Goal: Transaction & Acquisition: Purchase product/service

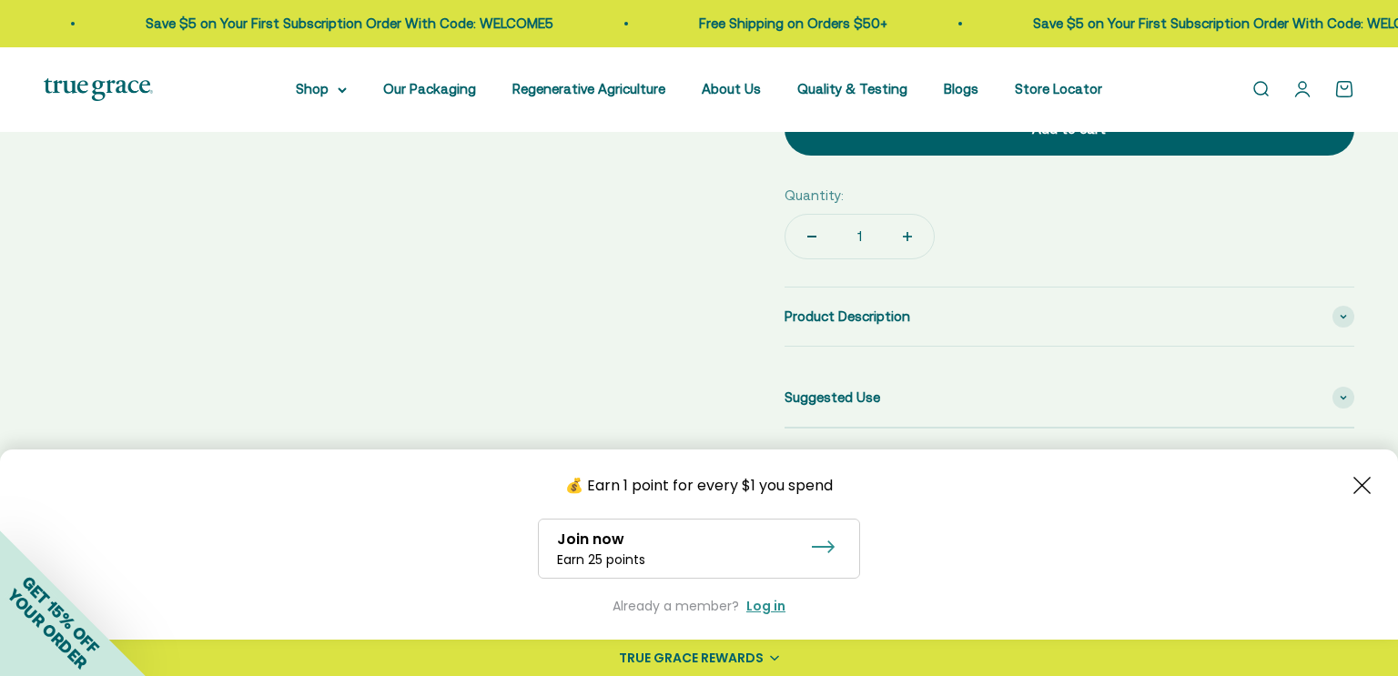
scroll to position [0, 162]
click at [1366, 482] on icon "Close button" at bounding box center [1361, 485] width 17 height 17
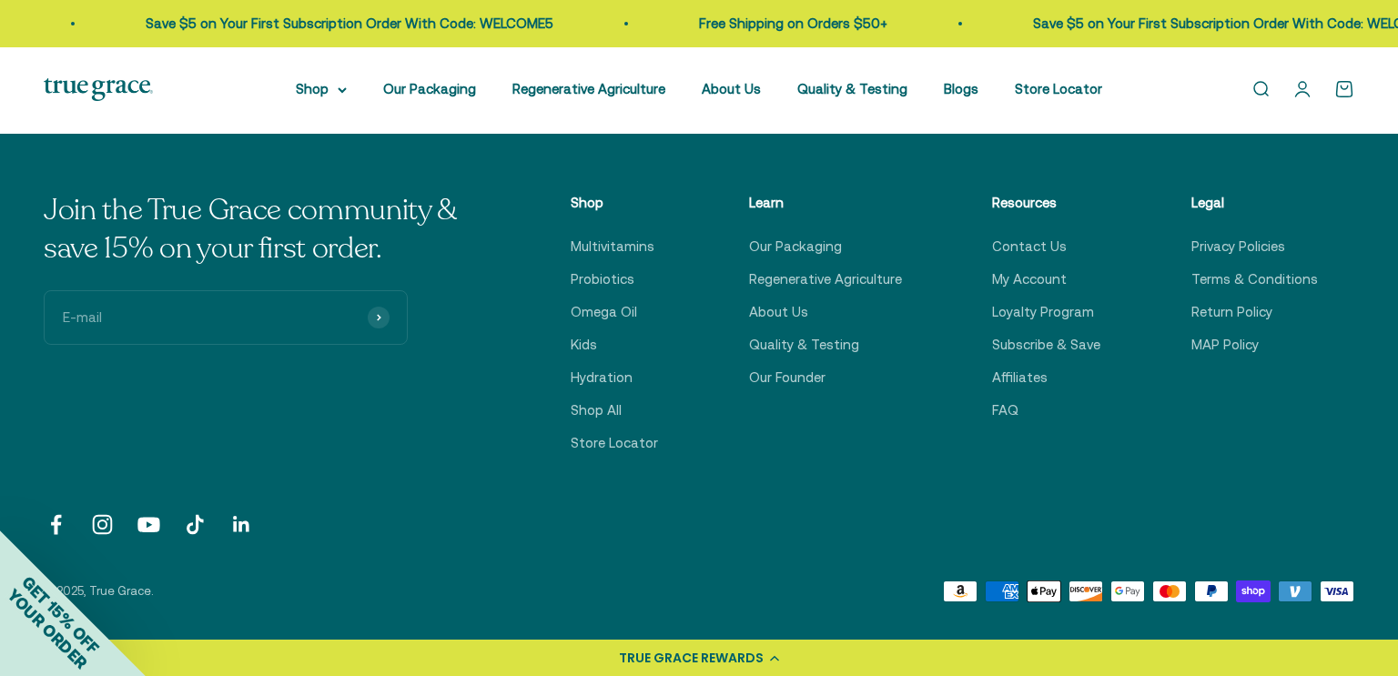
scroll to position [6071, 0]
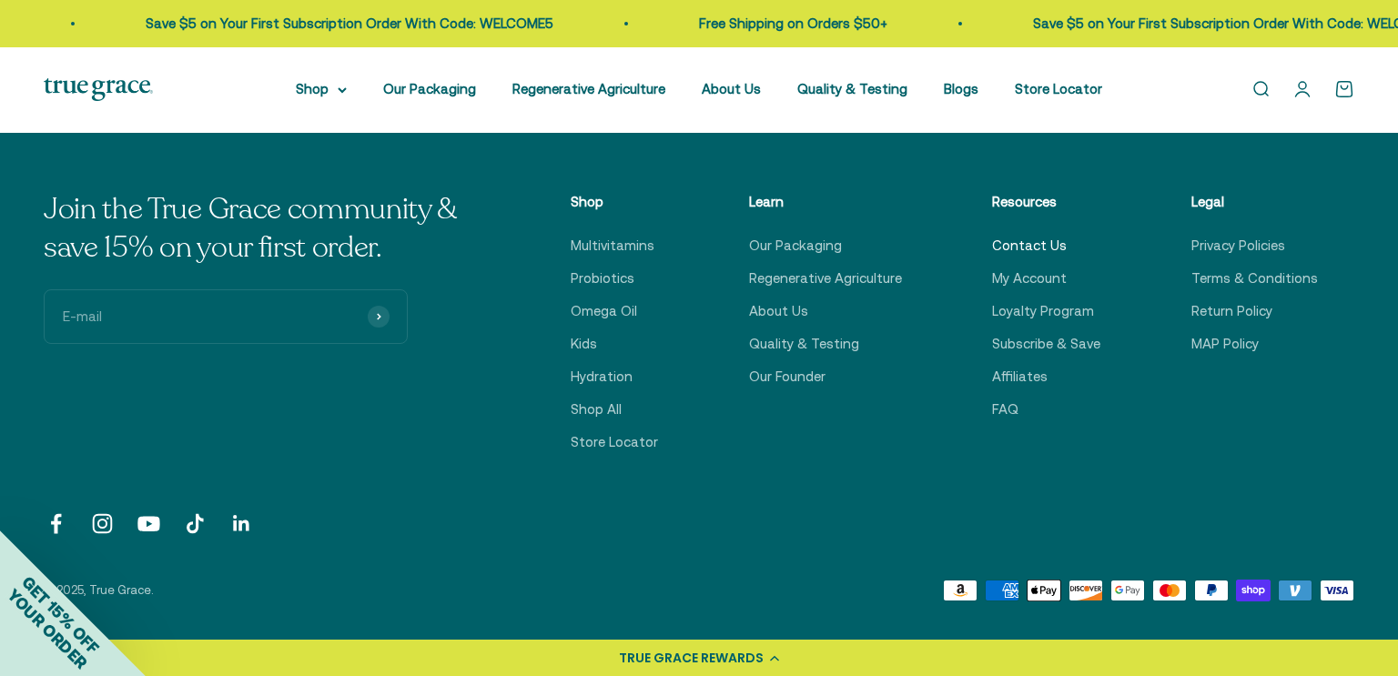
click at [1015, 235] on link "Contact Us" at bounding box center [1029, 246] width 75 height 22
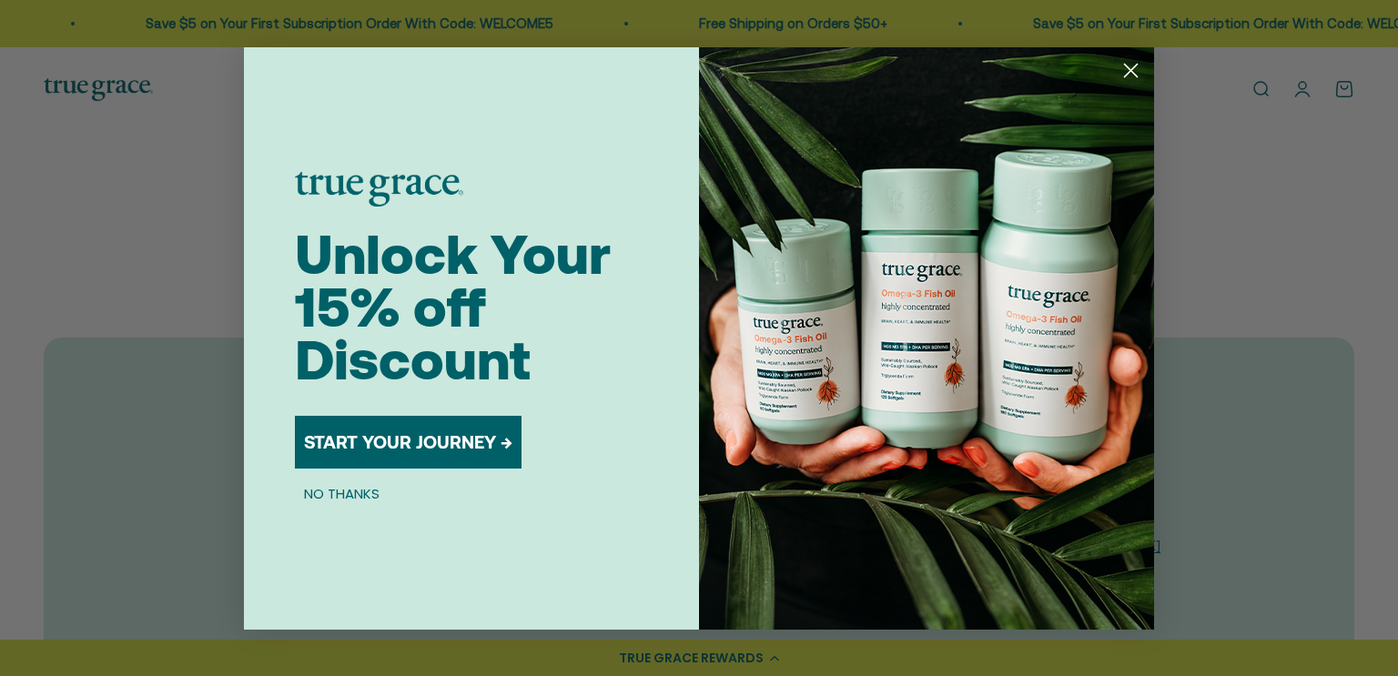
click at [1131, 72] on circle "Close dialog" at bounding box center [1131, 70] width 30 height 30
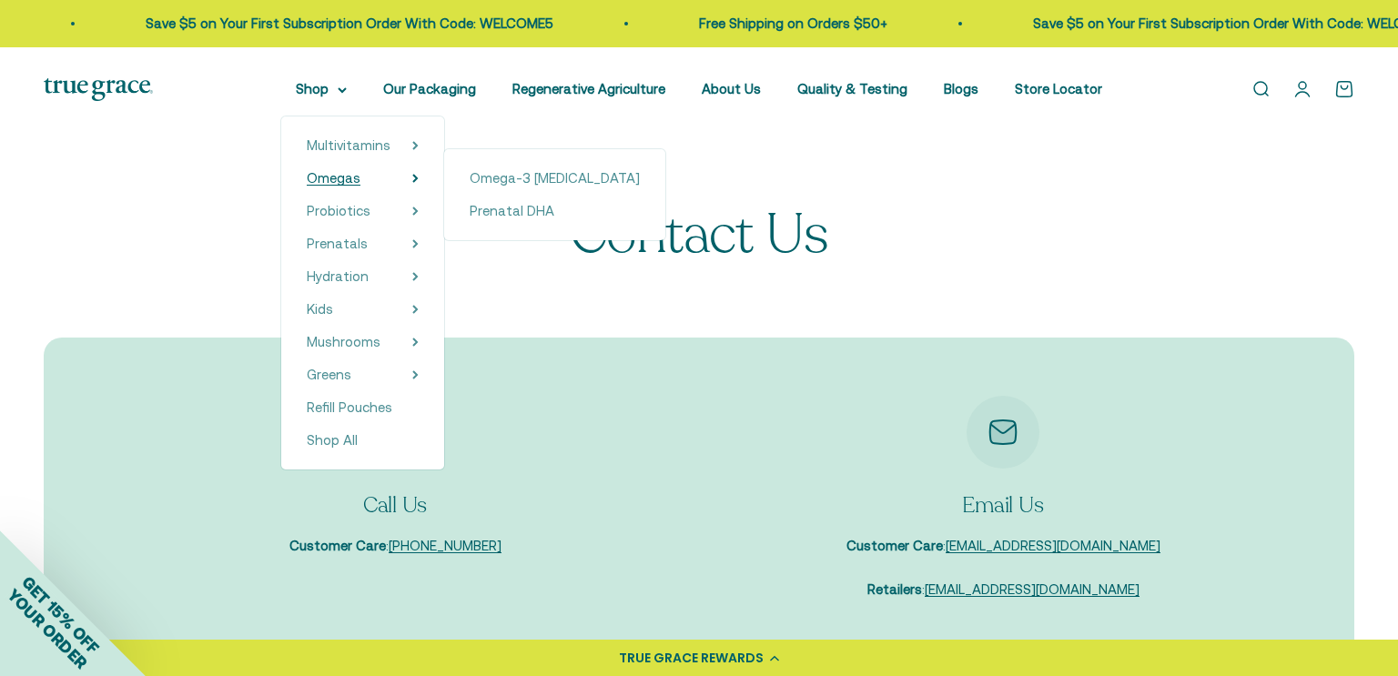
click at [357, 175] on span "Omegas" at bounding box center [334, 177] width 54 height 15
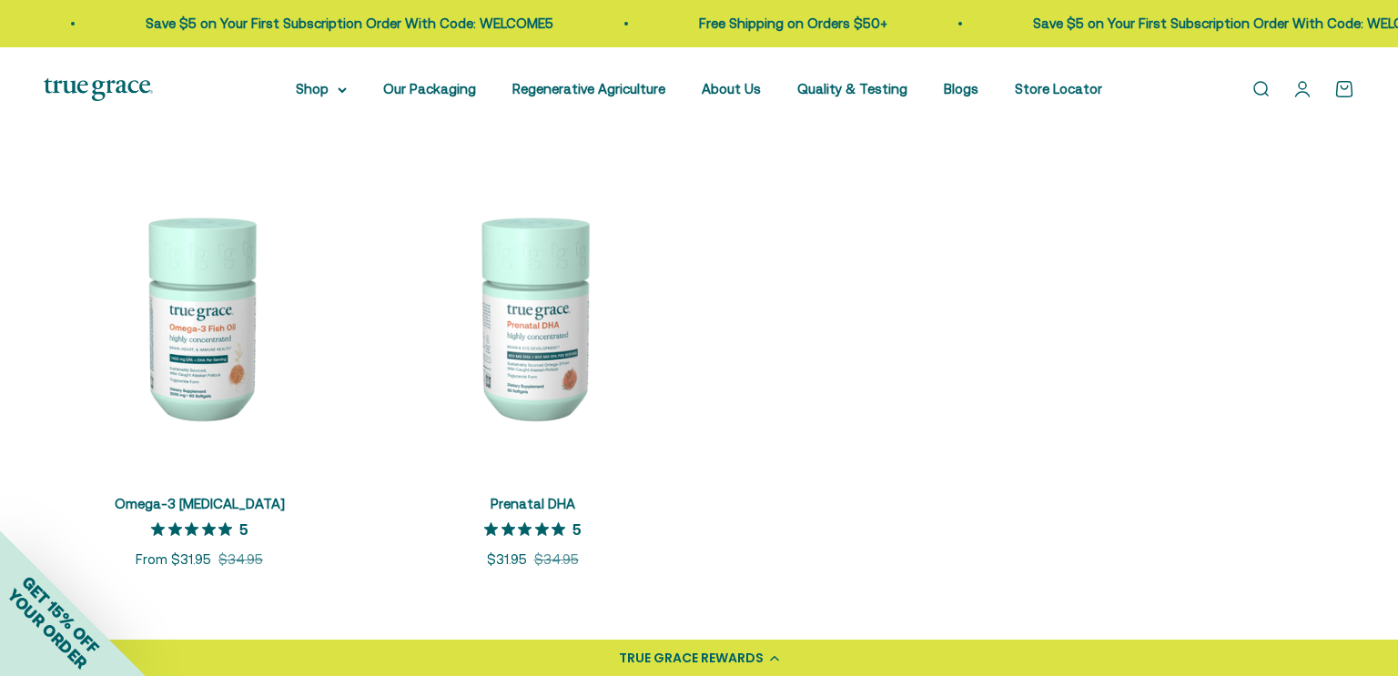
scroll to position [357, 0]
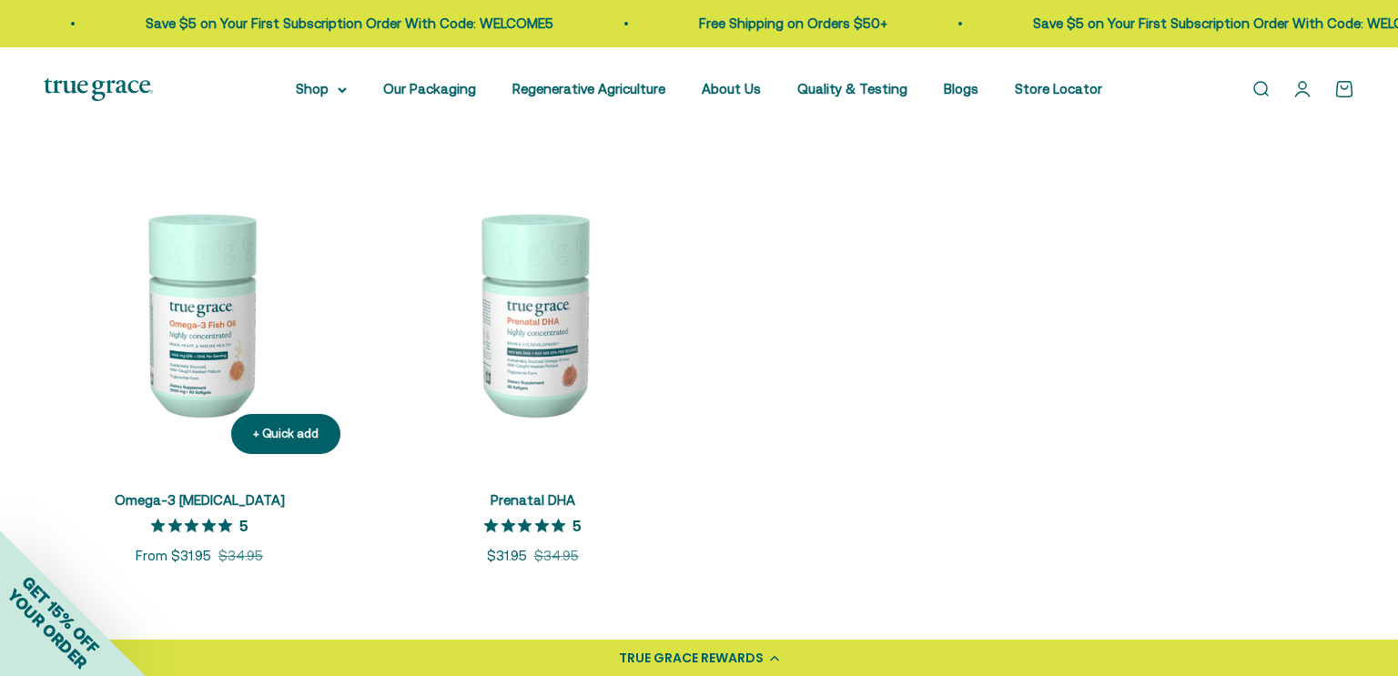
click at [217, 382] on img at bounding box center [199, 312] width 311 height 311
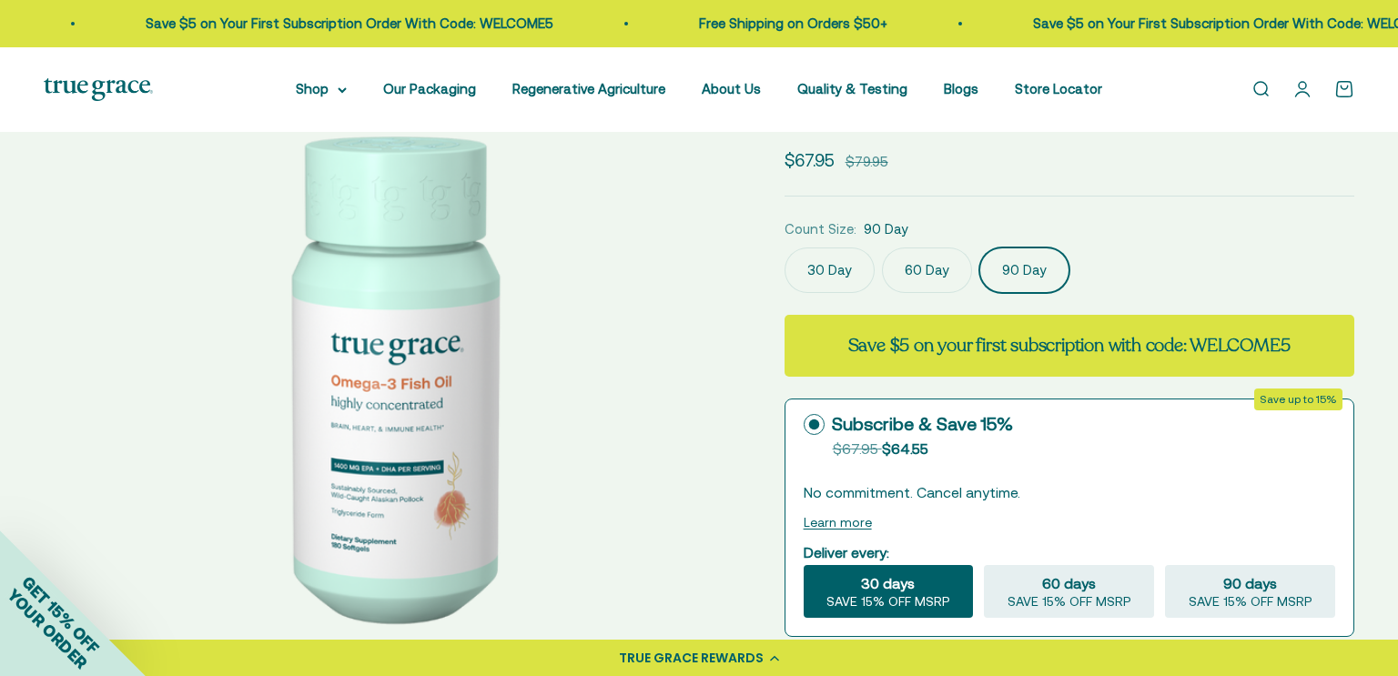
scroll to position [156, 0]
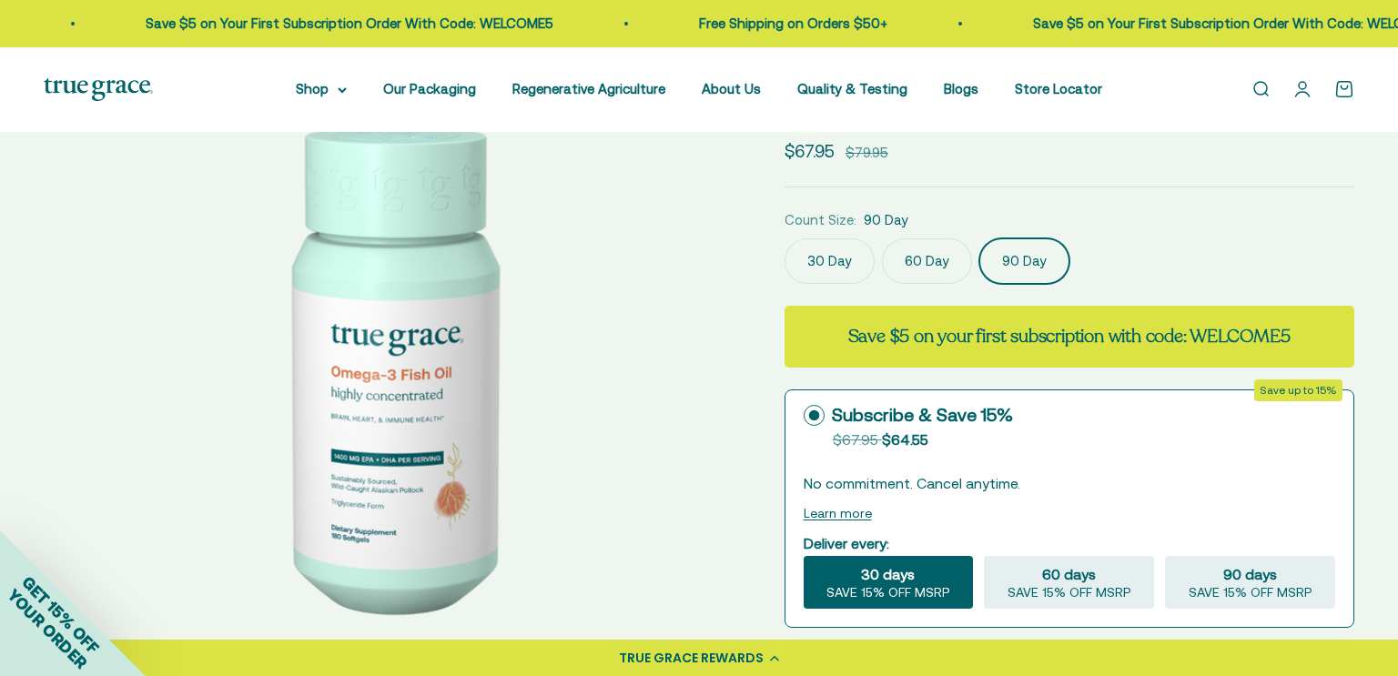
click at [833, 510] on button "Learn more" at bounding box center [838, 513] width 68 height 15
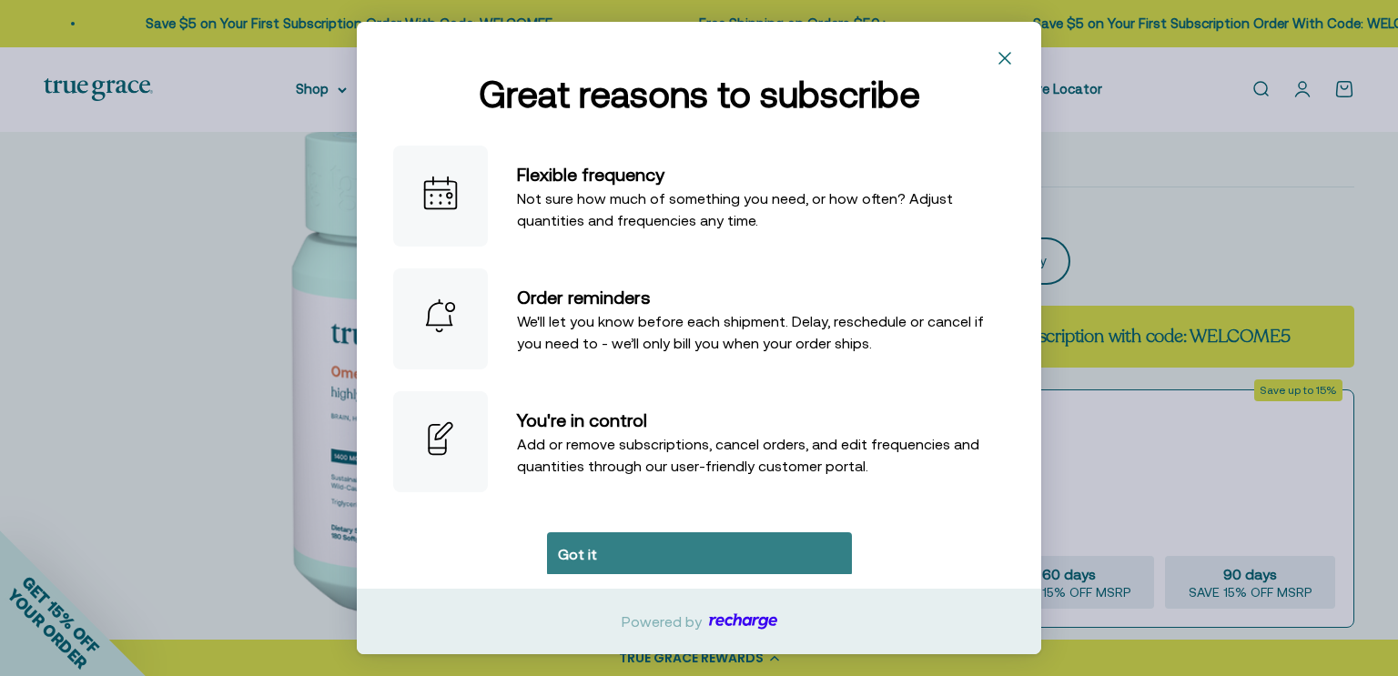
click at [687, 558] on button "Got it" at bounding box center [699, 554] width 305 height 44
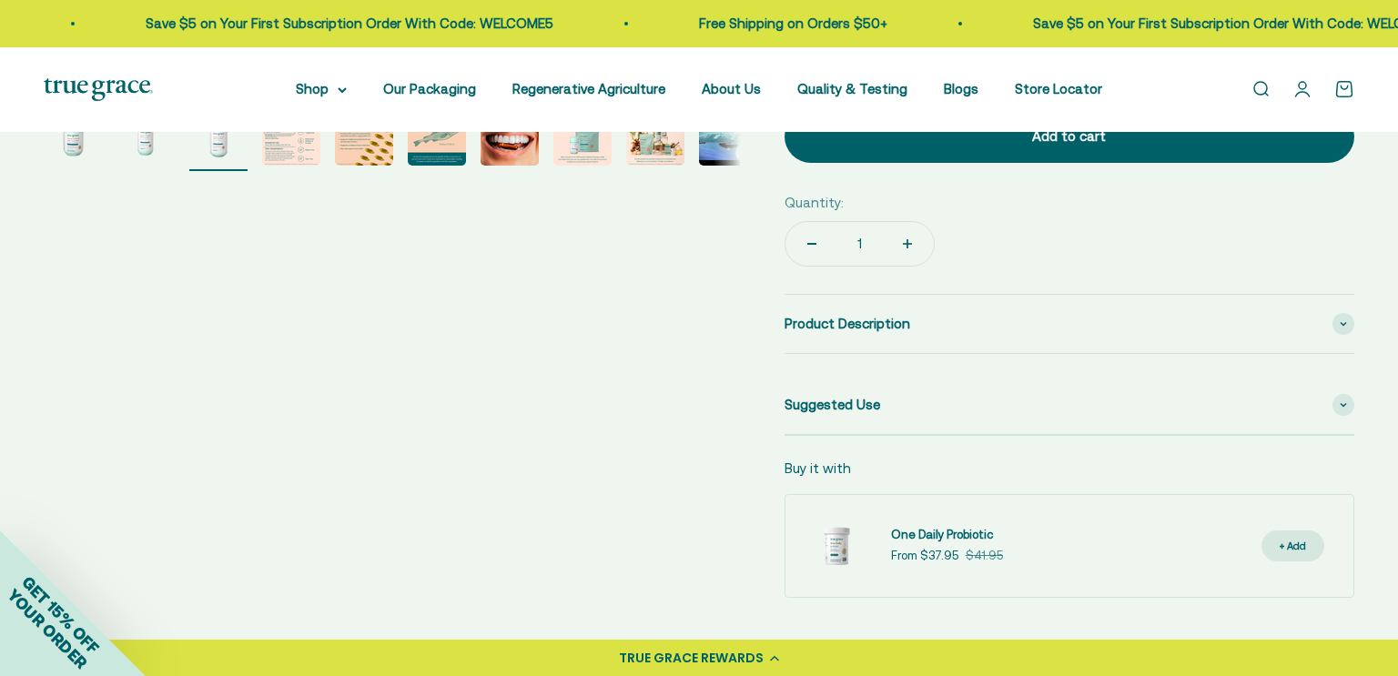
scroll to position [790, 0]
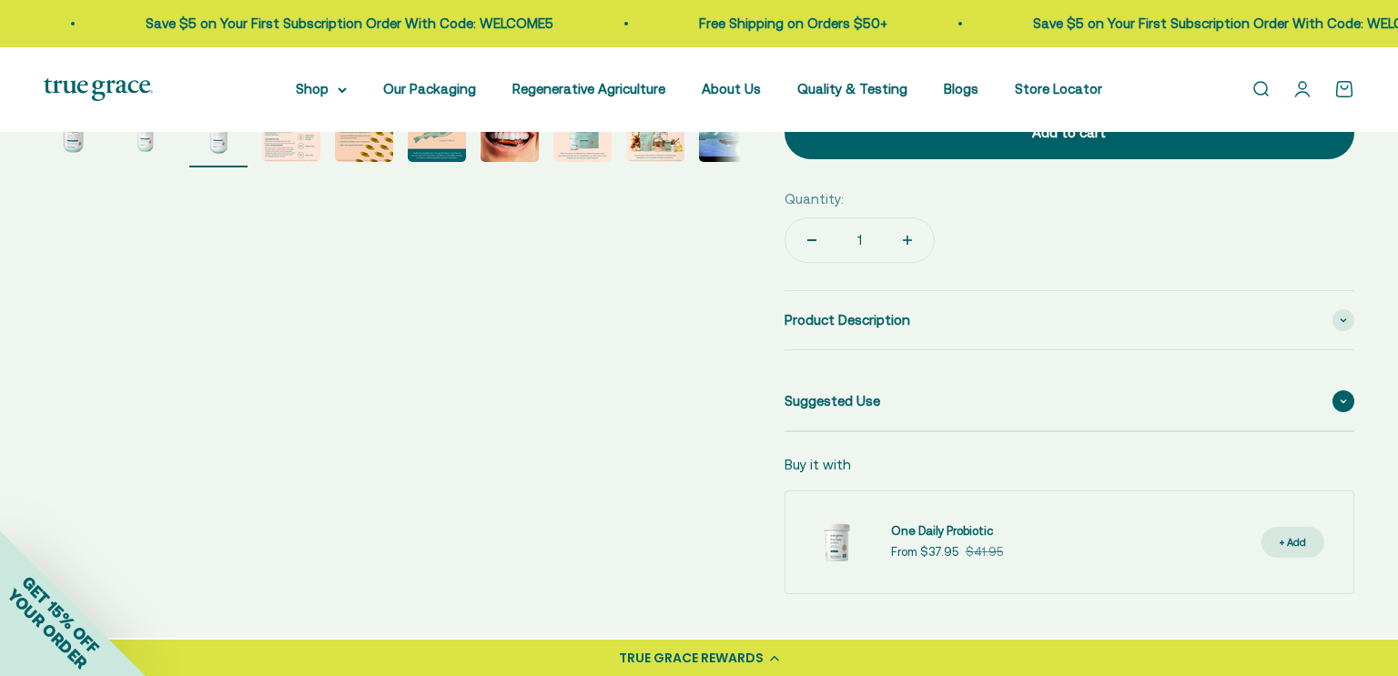
click at [1344, 403] on span at bounding box center [1343, 401] width 22 height 22
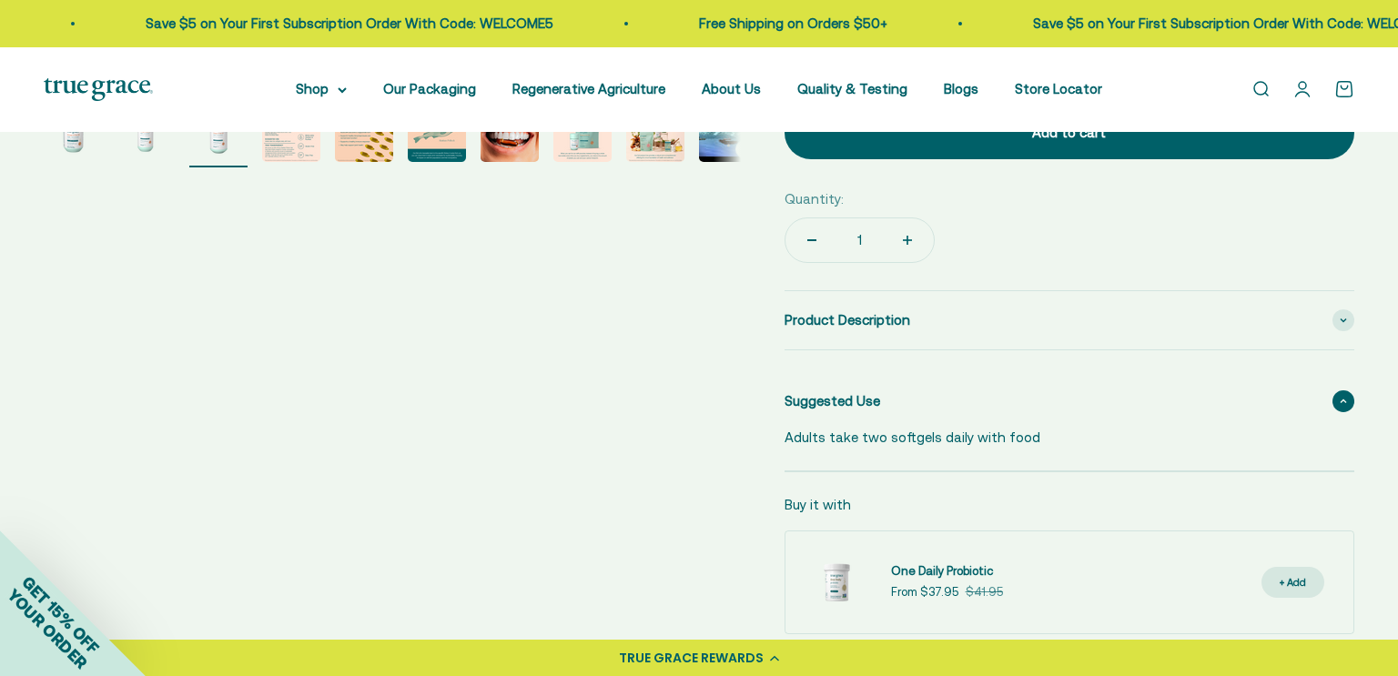
click at [1344, 400] on icon at bounding box center [1342, 401] width 7 height 5
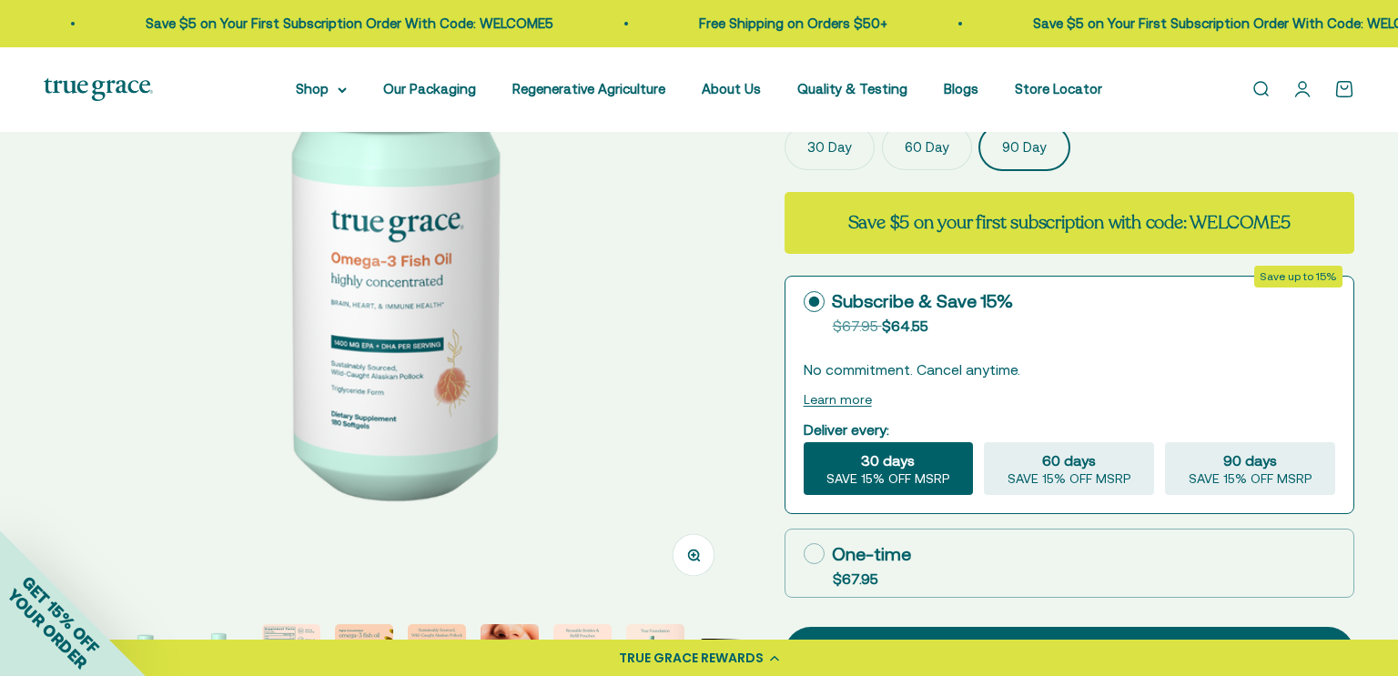
scroll to position [261, 0]
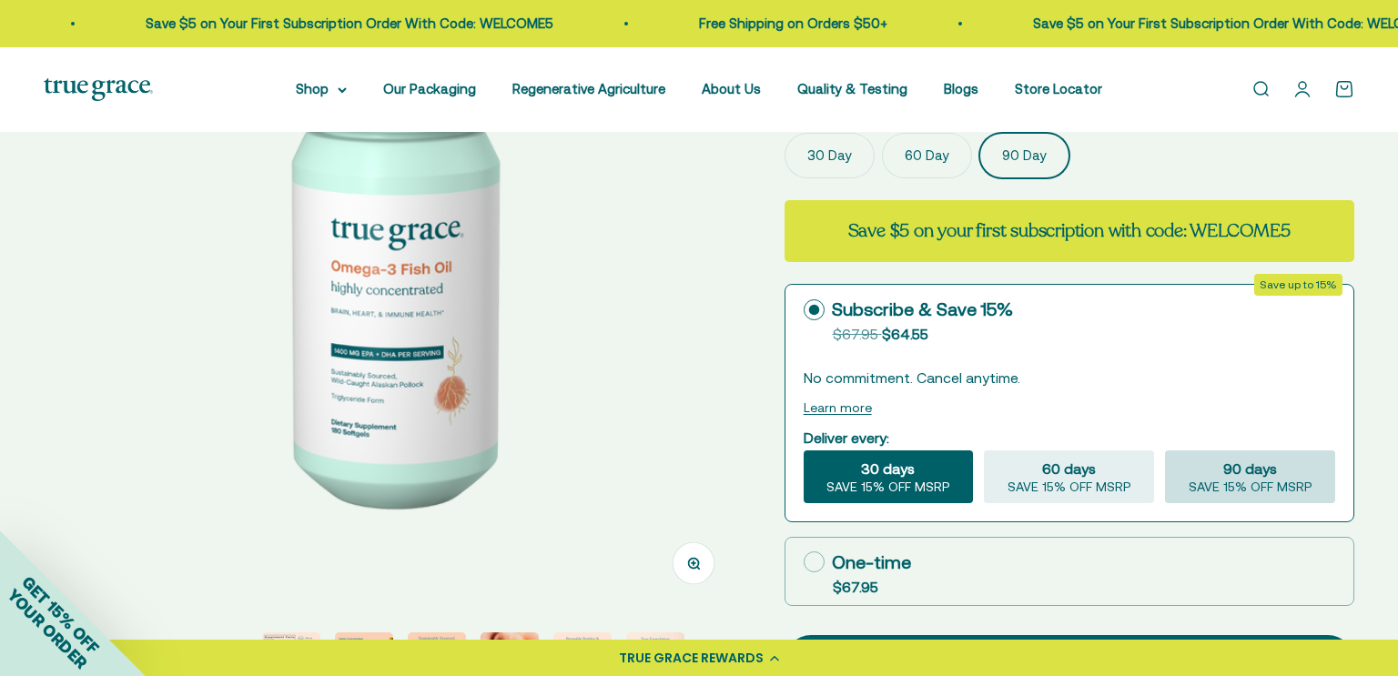
click at [1279, 475] on div "90 days SAVE 15% OFF MSRP" at bounding box center [1250, 476] width 170 height 53
click at [1165, 450] on input "90 days SAVE 15% OFF MSRP" at bounding box center [1164, 450] width 1 height 1
radio input "true"
